Goal: Information Seeking & Learning: Learn about a topic

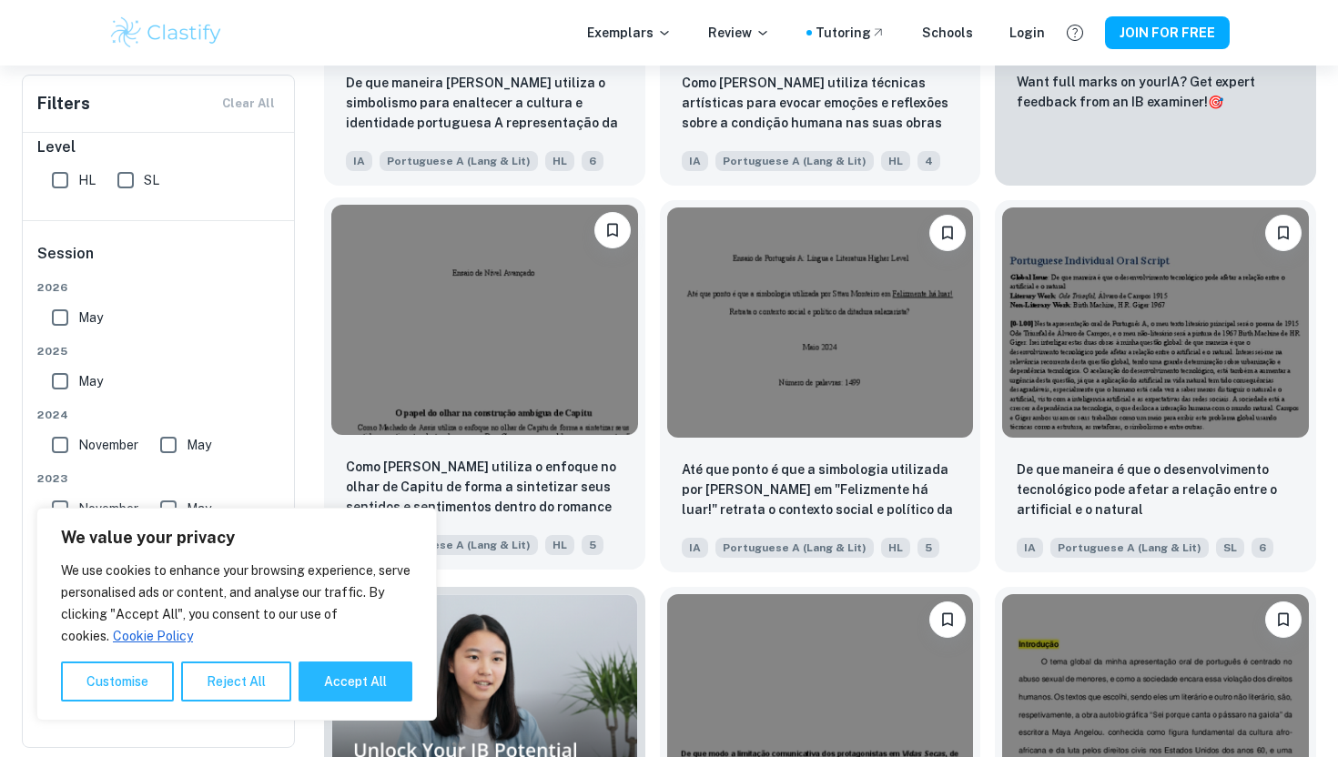
scroll to position [658, 0]
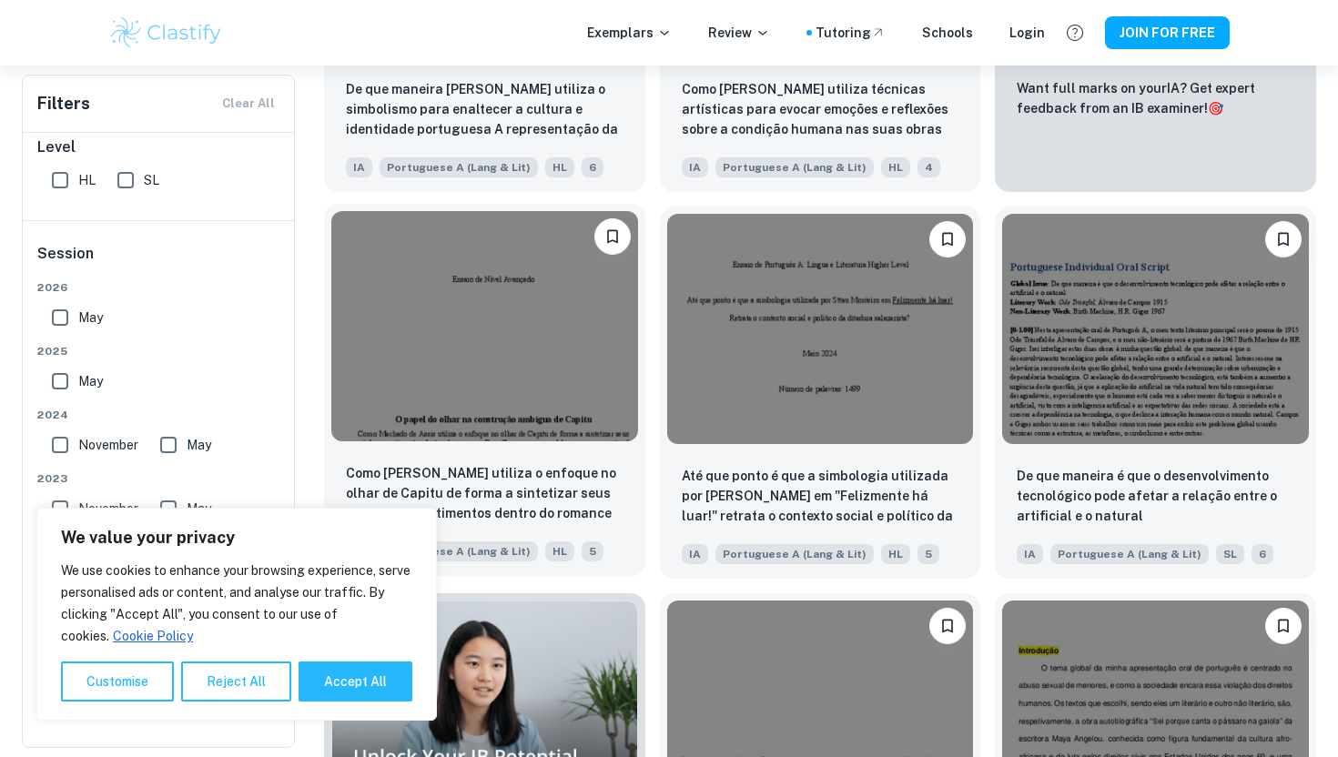
click at [430, 361] on img at bounding box center [484, 325] width 307 height 229
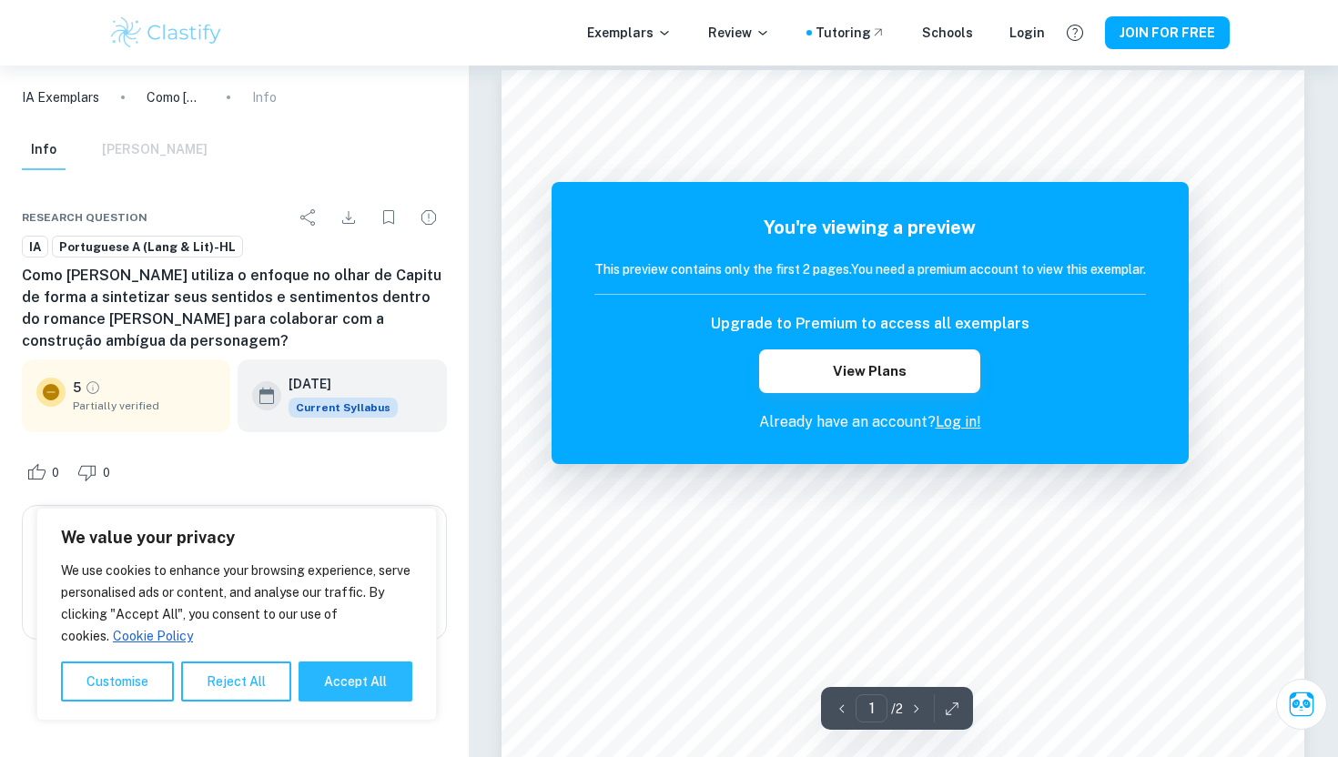
scroll to position [12, 0]
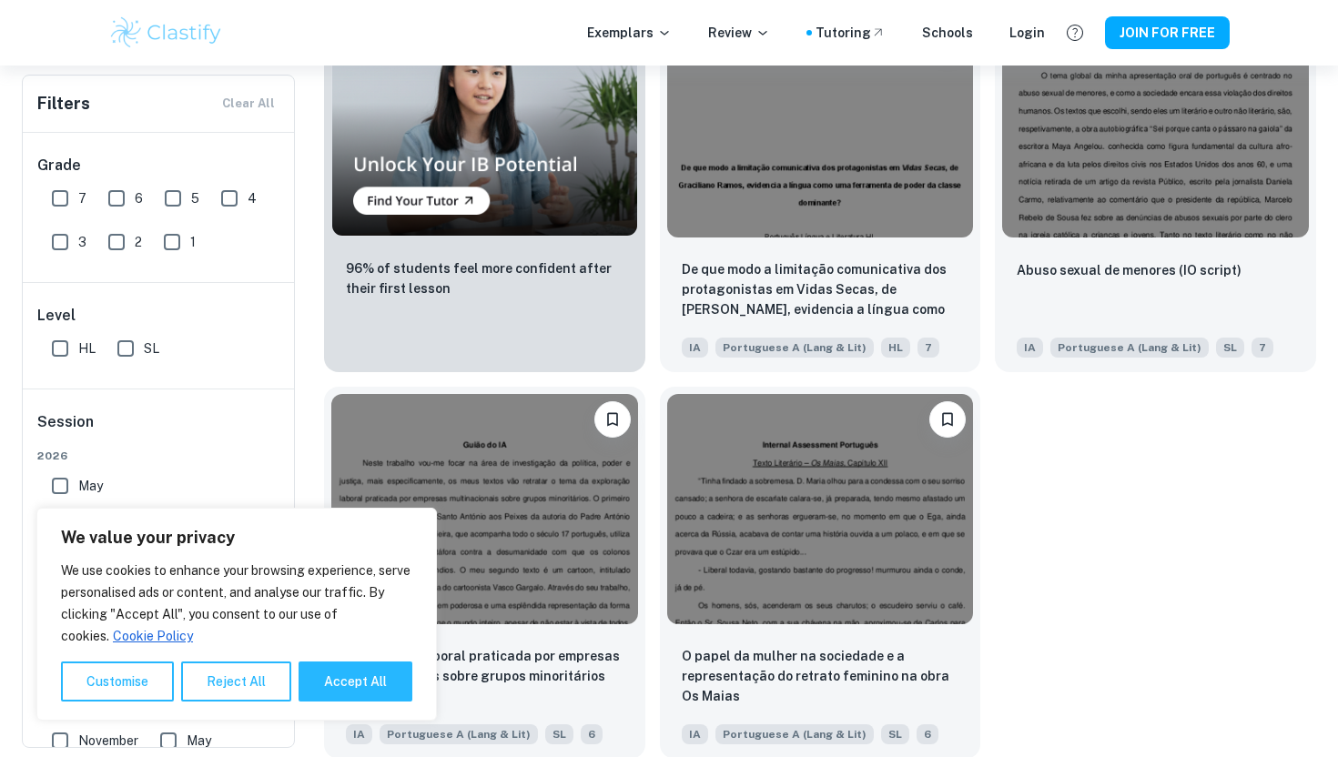
scroll to position [1253, 0]
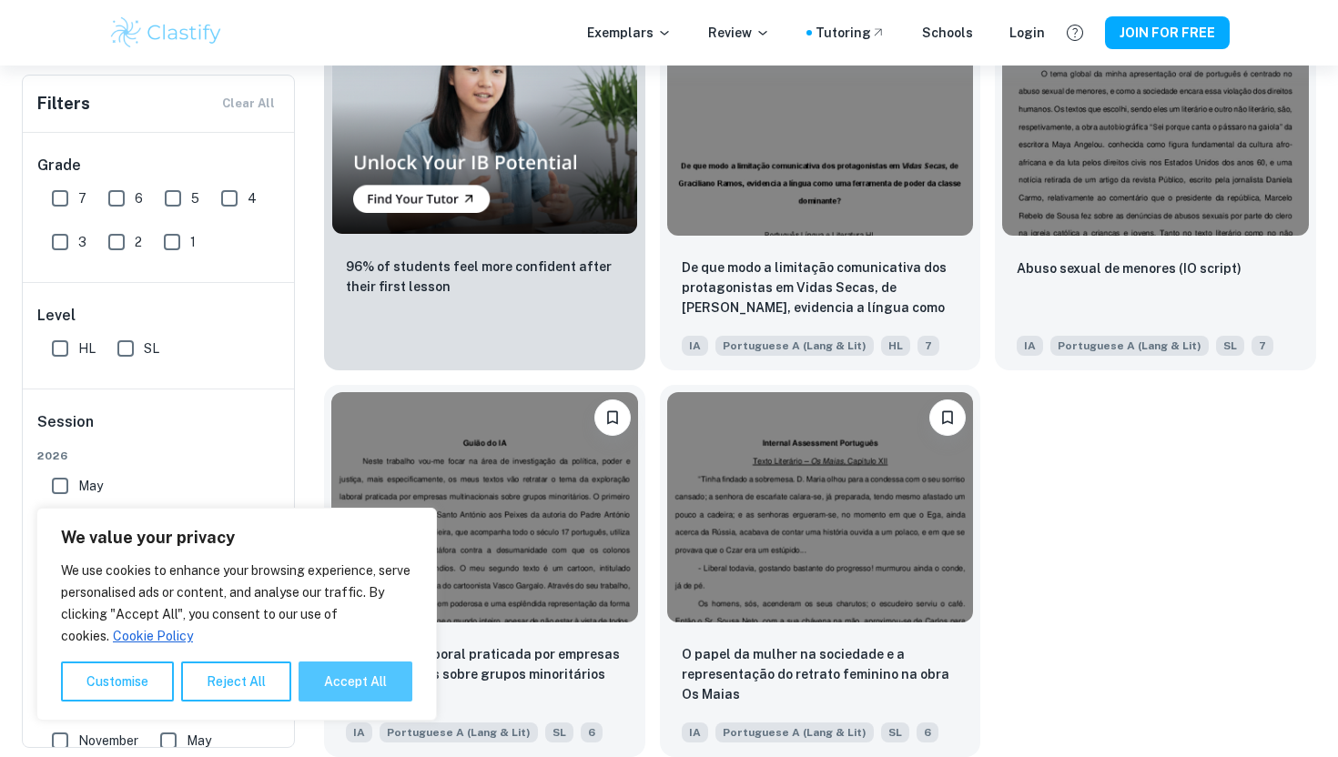
click at [334, 687] on button "Accept All" at bounding box center [356, 682] width 114 height 40
checkbox input "true"
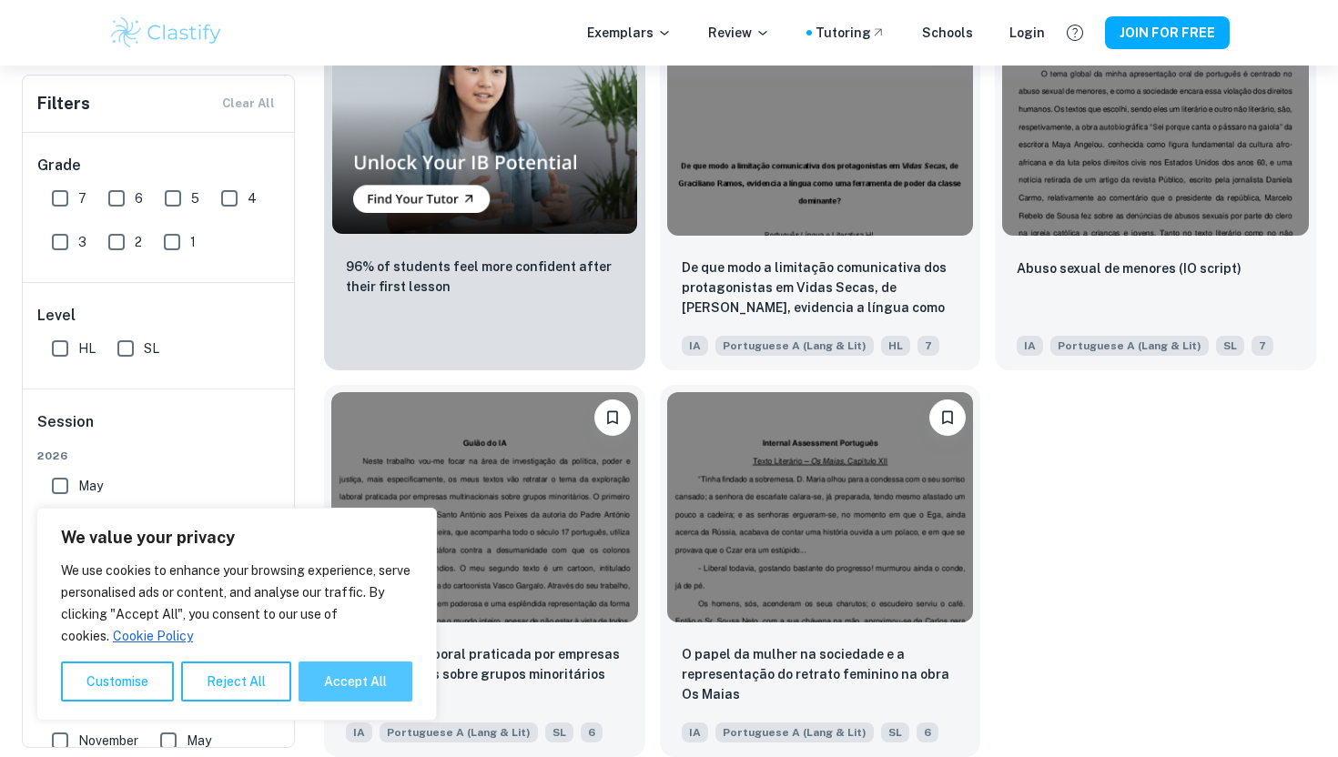
checkbox input "true"
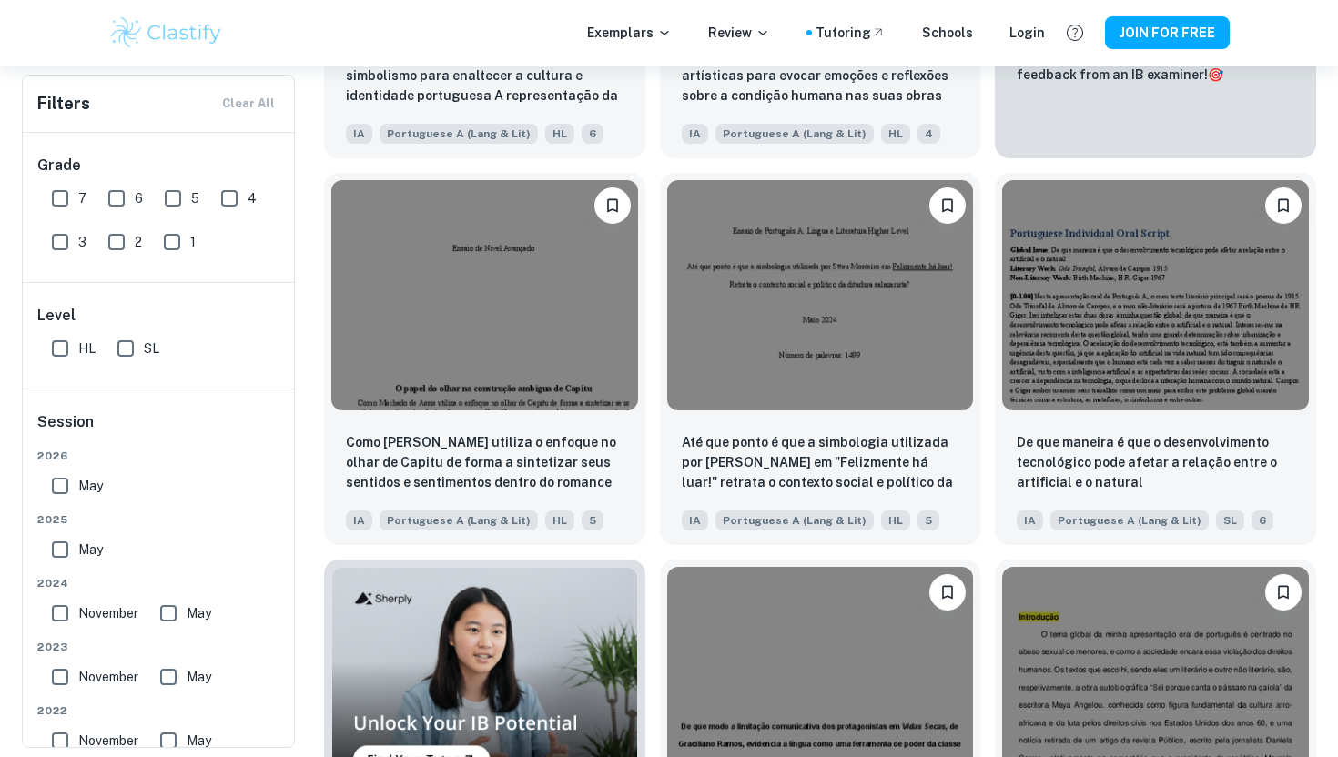
scroll to position [474, 0]
